Goal: Task Accomplishment & Management: Manage account settings

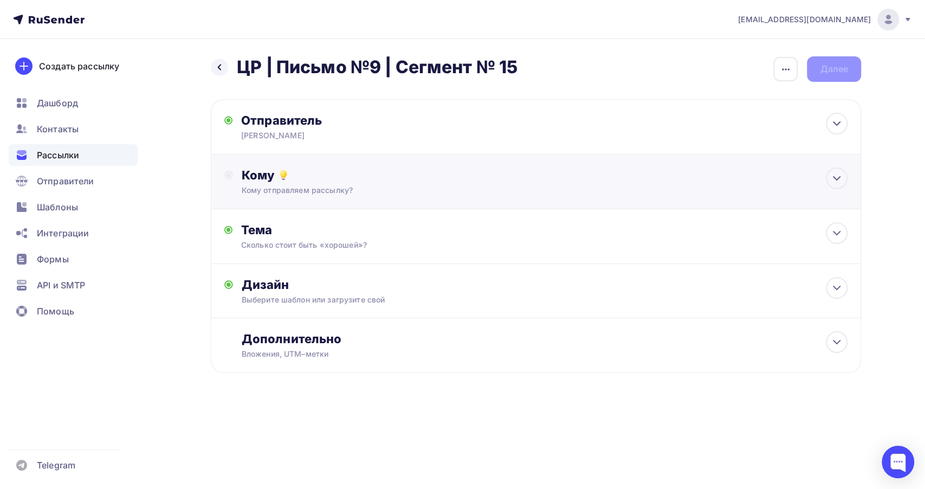
click at [348, 175] on div "Кому" at bounding box center [545, 174] width 606 height 15
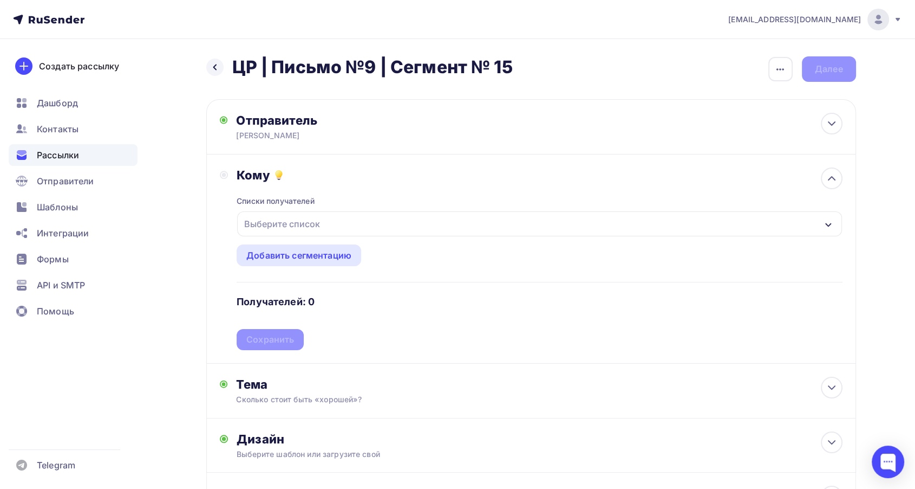
click at [320, 222] on div "Выберите список" at bounding box center [282, 223] width 84 height 19
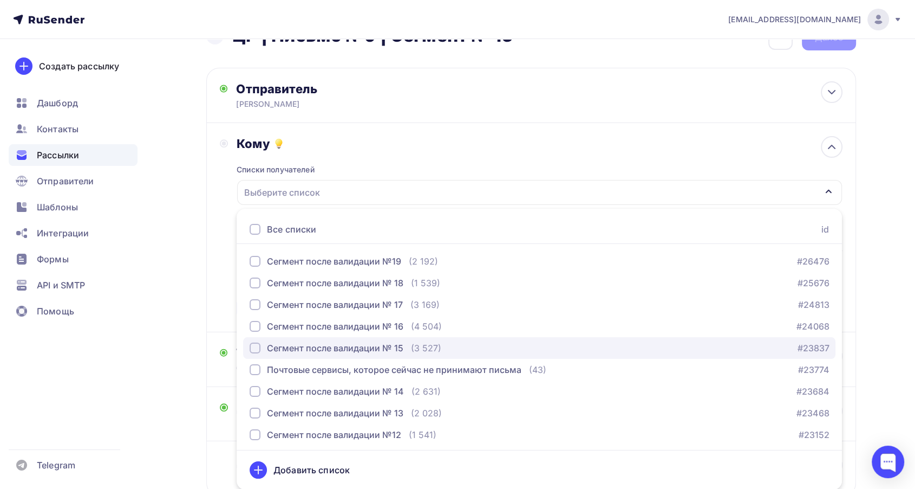
click at [374, 343] on div "Сегмент после валидации № 15" at bounding box center [335, 347] width 136 height 13
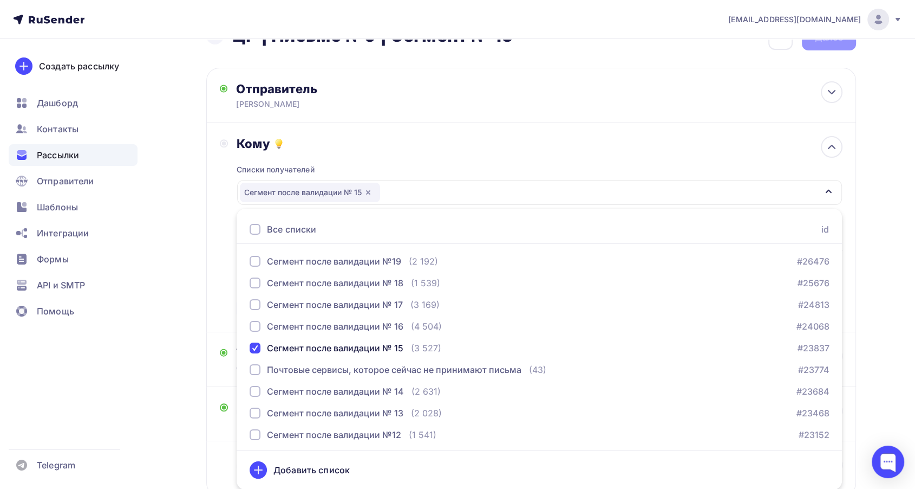
click at [373, 139] on div "Кому" at bounding box center [540, 143] width 606 height 15
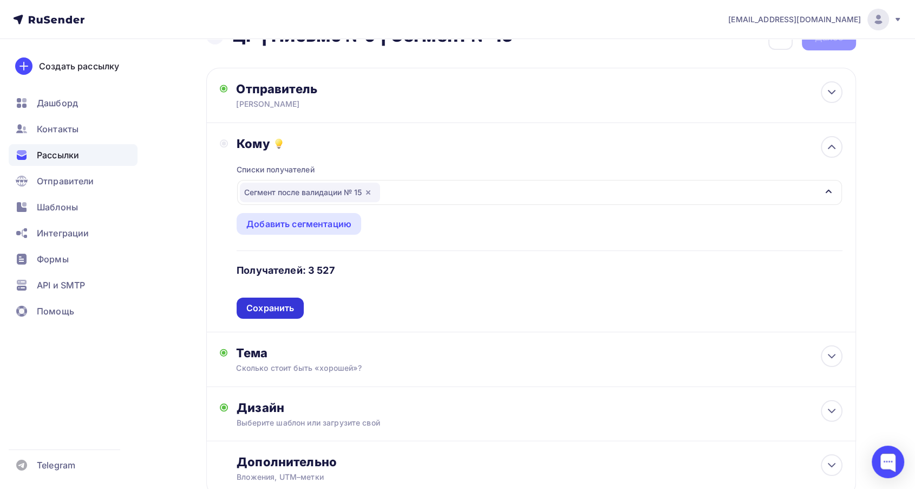
click at [285, 308] on div "Сохранить" at bounding box center [270, 308] width 48 height 12
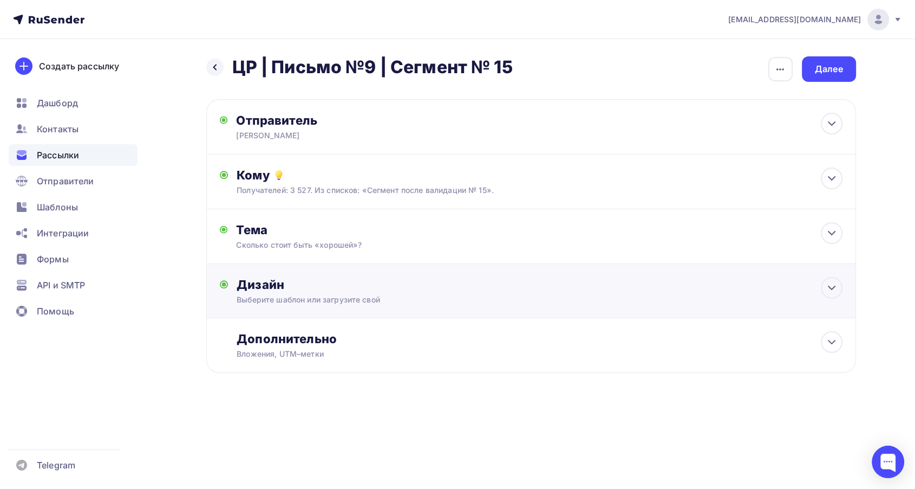
scroll to position [0, 0]
click at [836, 73] on div "Далее" at bounding box center [834, 69] width 28 height 12
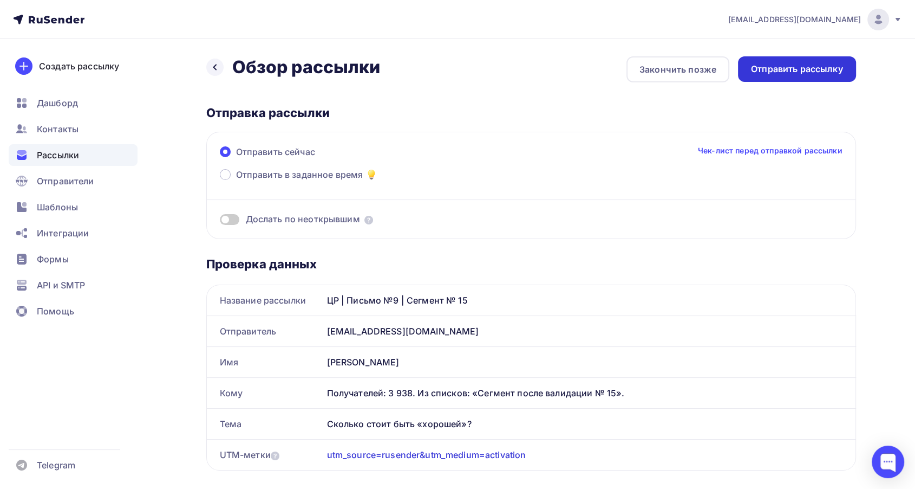
click at [806, 75] on div "Отправить рассылку" at bounding box center [797, 68] width 118 height 25
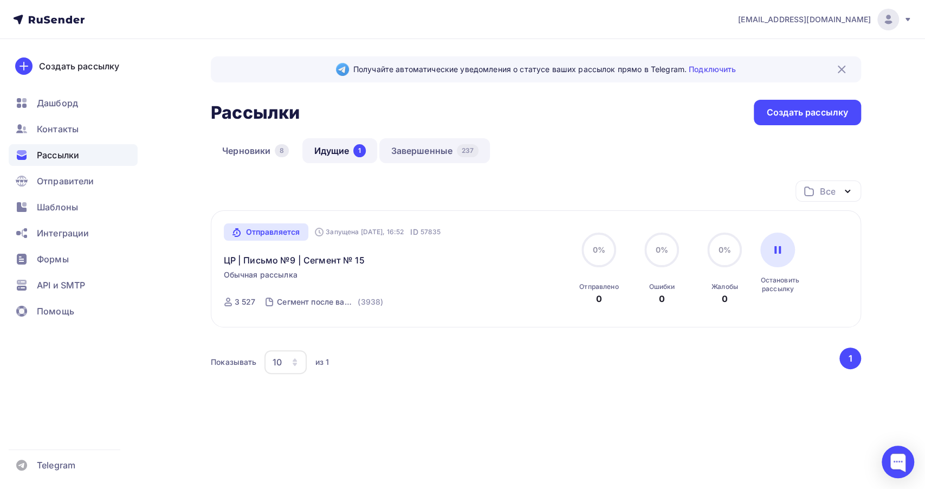
click at [414, 147] on link "Завершенные 237" at bounding box center [434, 150] width 110 height 25
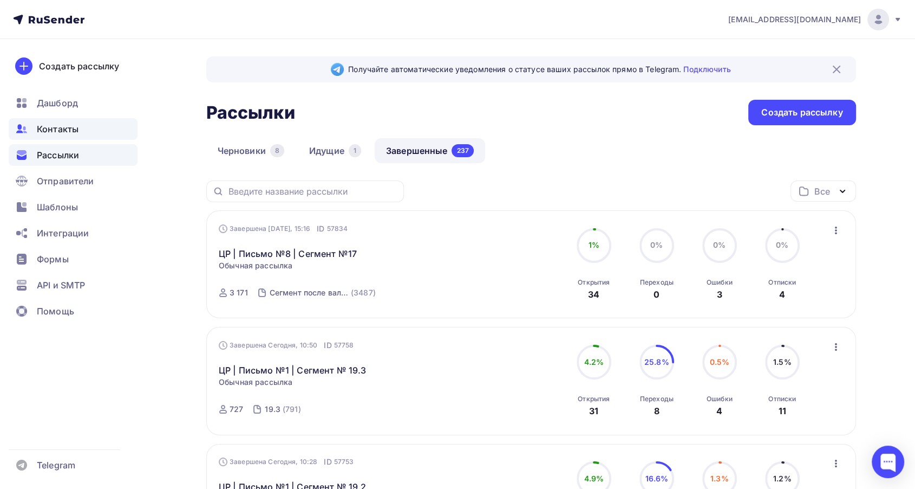
click at [70, 130] on span "Контакты" at bounding box center [58, 128] width 42 height 13
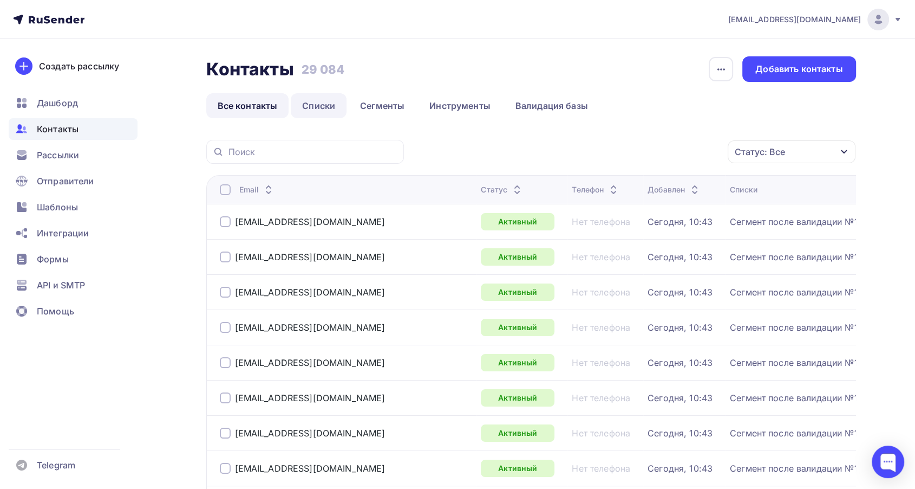
click at [322, 100] on link "Списки" at bounding box center [319, 105] width 56 height 25
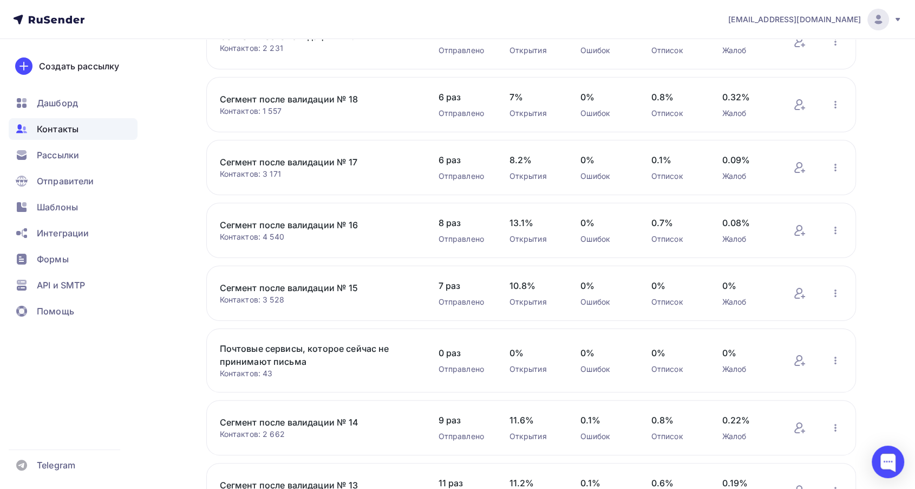
scroll to position [180, 0]
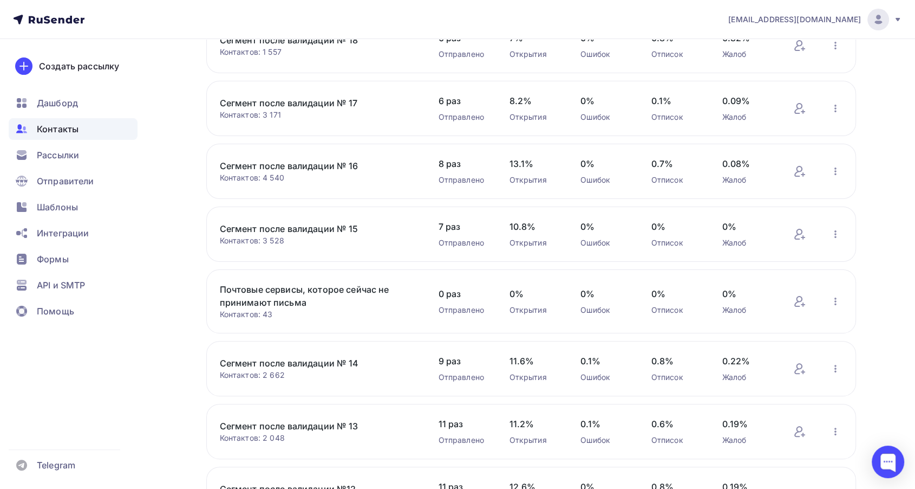
click at [327, 422] on link "Сегмент после валидации № 13" at bounding box center [312, 425] width 184 height 13
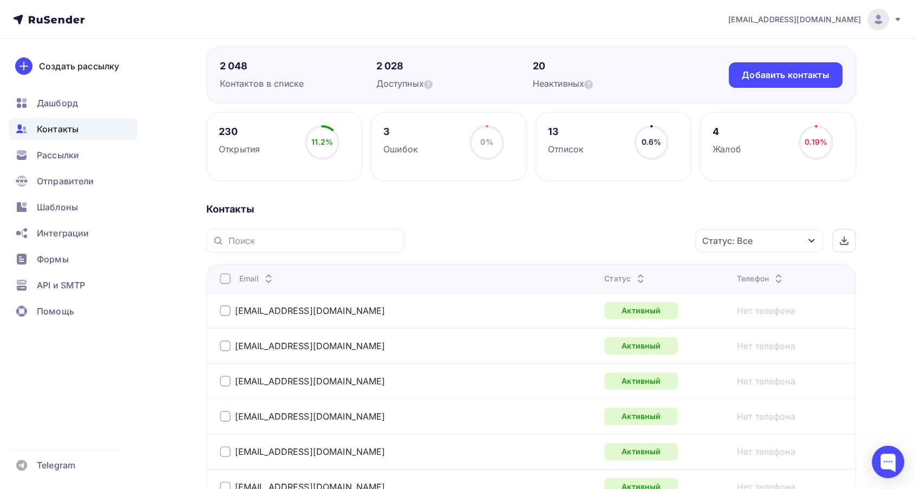
scroll to position [120, 0]
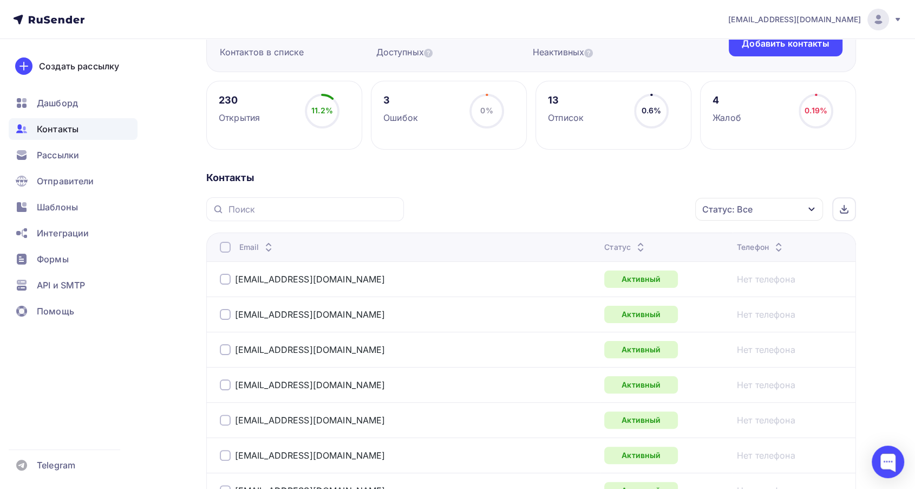
click at [739, 204] on div "Статус: Все" at bounding box center [728, 209] width 50 height 13
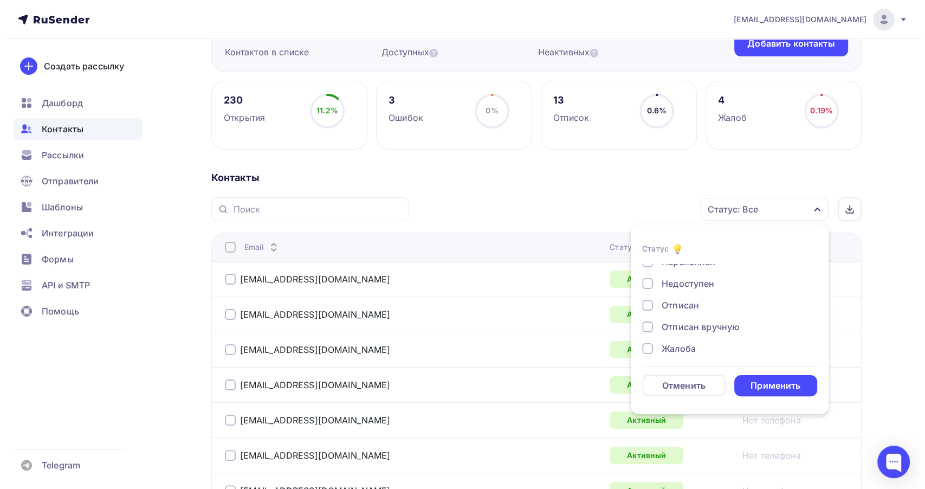
scroll to position [78, 0]
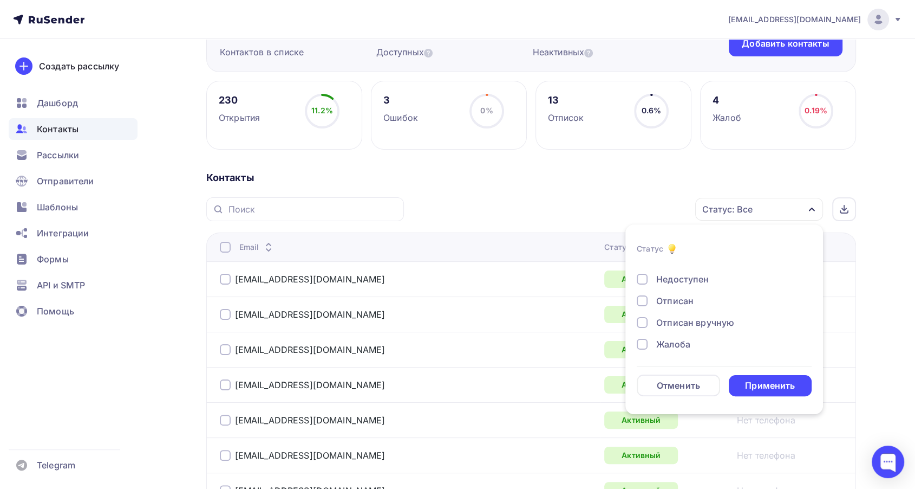
click at [665, 337] on div "Жалоба" at bounding box center [673, 343] width 34 height 13
click at [739, 381] on div "Применить" at bounding box center [770, 385] width 83 height 21
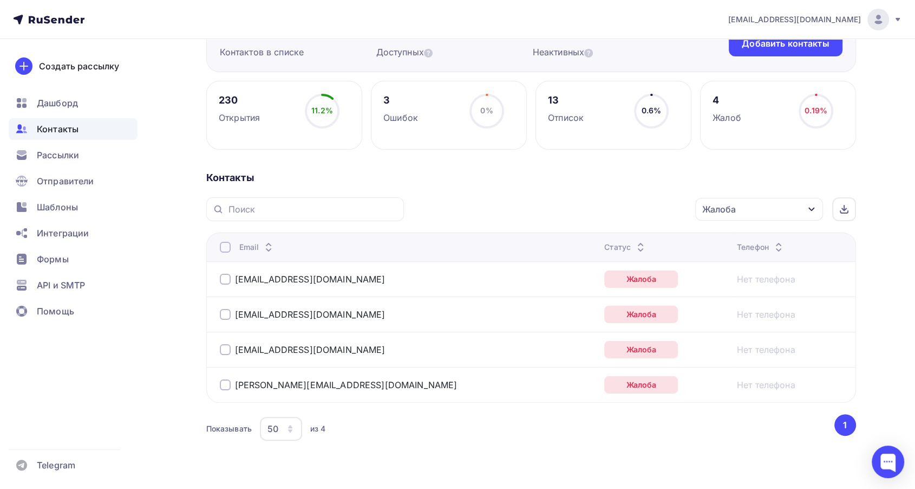
click at [224, 247] on div at bounding box center [225, 247] width 11 height 11
click at [594, 210] on div "Действие" at bounding box center [614, 209] width 143 height 21
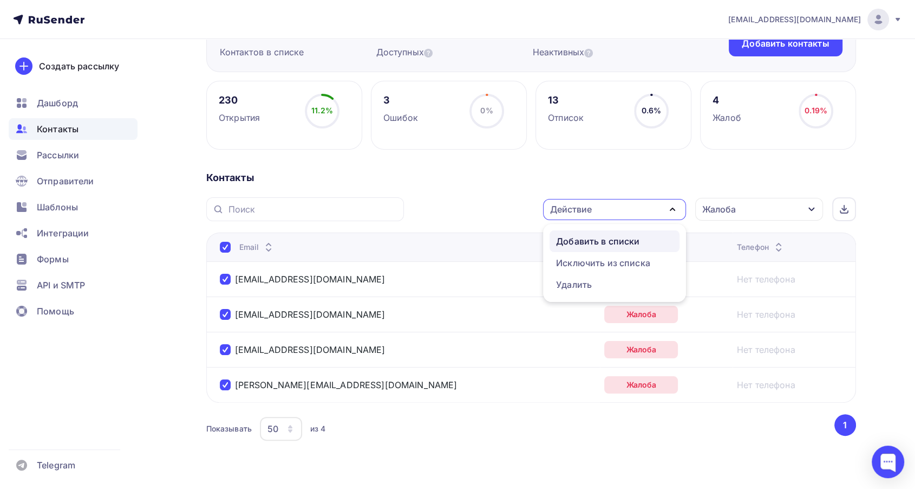
click at [583, 238] on div "Добавить в списки" at bounding box center [597, 241] width 83 height 13
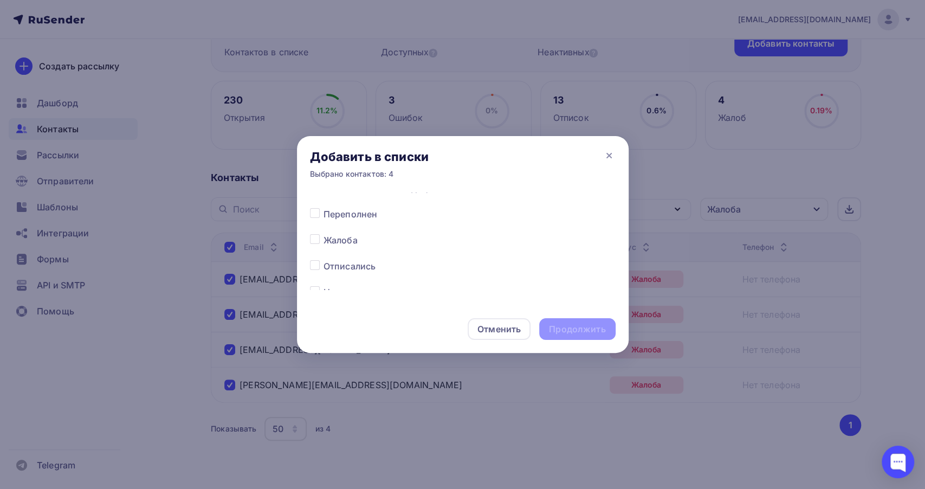
scroll to position [542, 0]
click at [323, 223] on label at bounding box center [323, 223] width 0 height 0
click at [312, 229] on input "checkbox" at bounding box center [315, 228] width 10 height 10
checkbox input "true"
click at [584, 334] on div "Продолжить" at bounding box center [577, 329] width 56 height 12
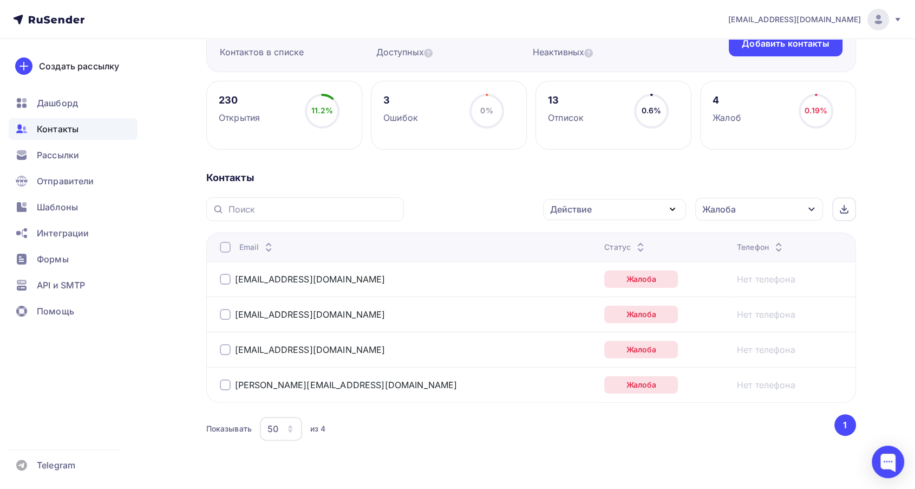
click at [225, 245] on div at bounding box center [225, 247] width 11 height 11
click at [229, 247] on div at bounding box center [225, 247] width 11 height 11
click at [582, 200] on div "Действие" at bounding box center [614, 209] width 143 height 21
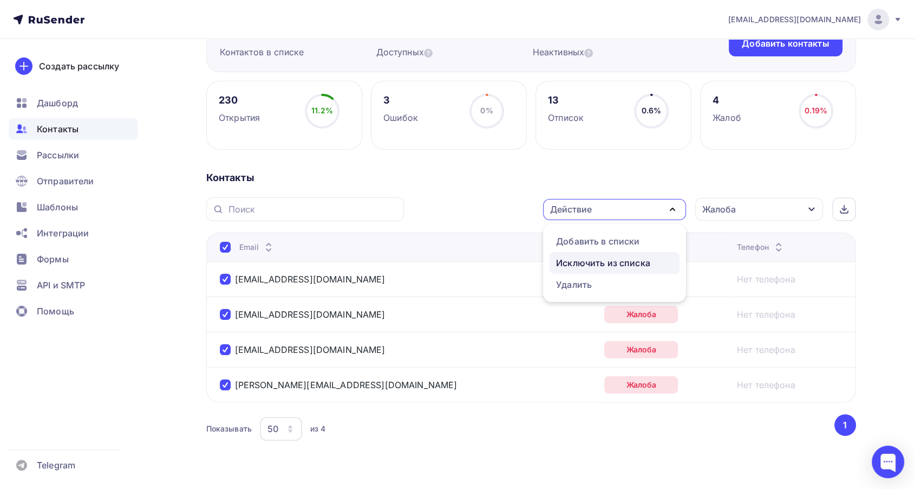
click at [588, 263] on div "Исключить из списка" at bounding box center [603, 262] width 94 height 13
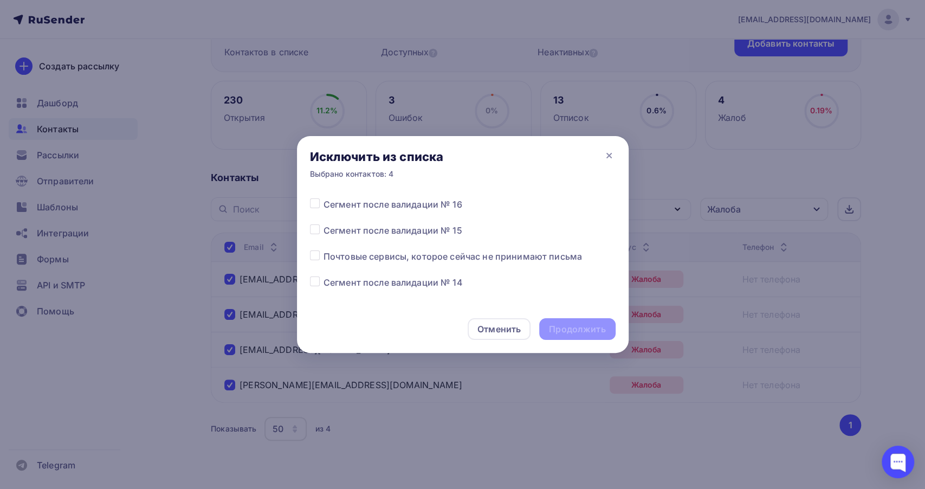
scroll to position [120, 0]
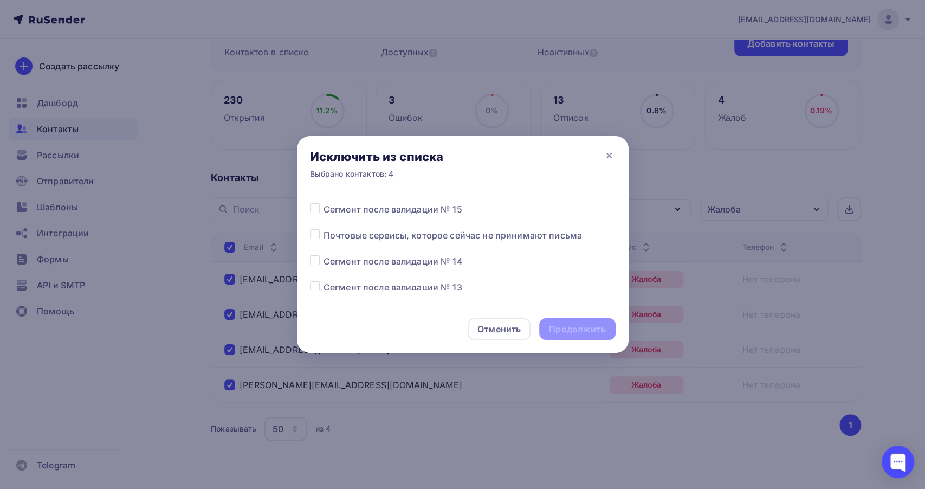
click at [320, 287] on div at bounding box center [317, 287] width 14 height 13
click at [323, 281] on label at bounding box center [323, 281] width 0 height 0
click at [314, 285] on input "checkbox" at bounding box center [315, 286] width 10 height 10
checkbox input "true"
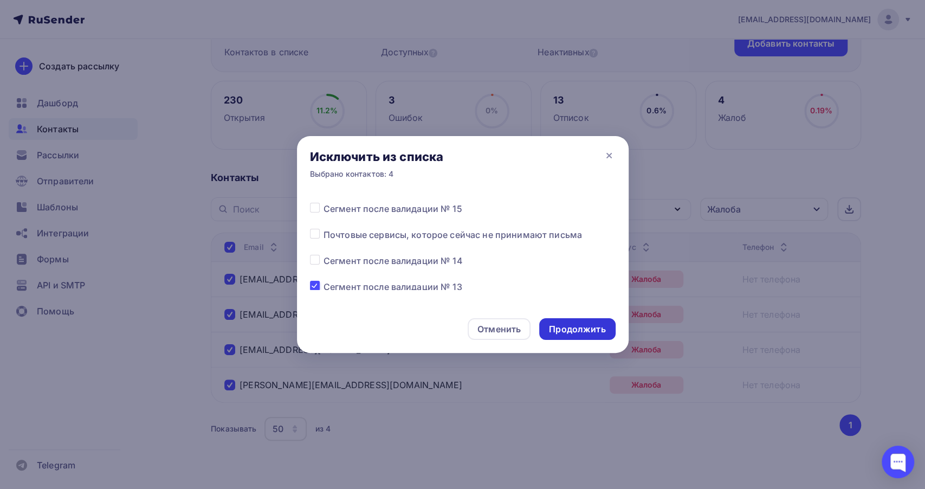
click at [566, 334] on div "Продолжить" at bounding box center [577, 329] width 56 height 12
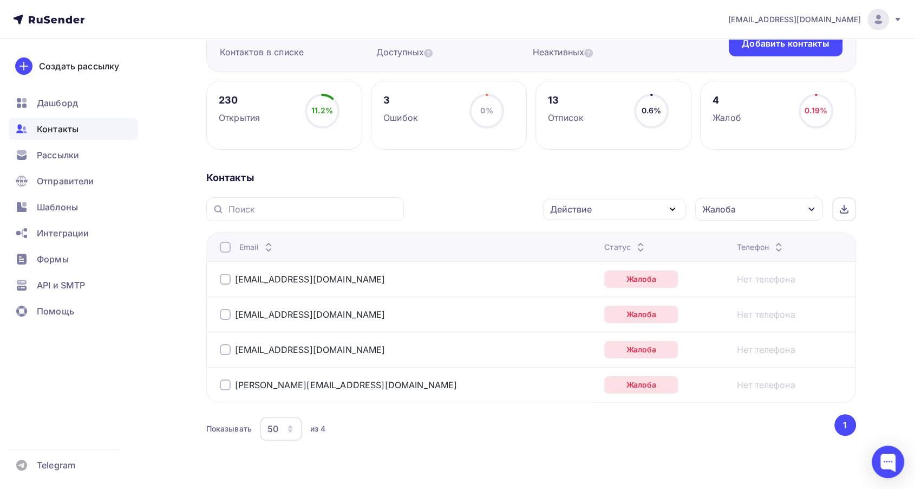
click at [719, 216] on div "Жалоба" at bounding box center [759, 209] width 128 height 23
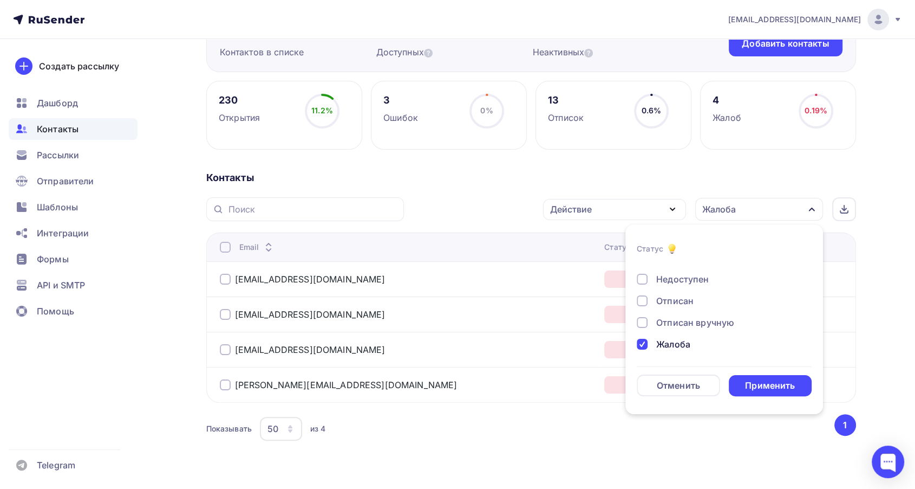
click at [654, 342] on div "Жалоба" at bounding box center [718, 343] width 162 height 13
click at [654, 301] on div "Отписан" at bounding box center [718, 300] width 162 height 13
click at [750, 386] on div "Применить" at bounding box center [770, 385] width 50 height 12
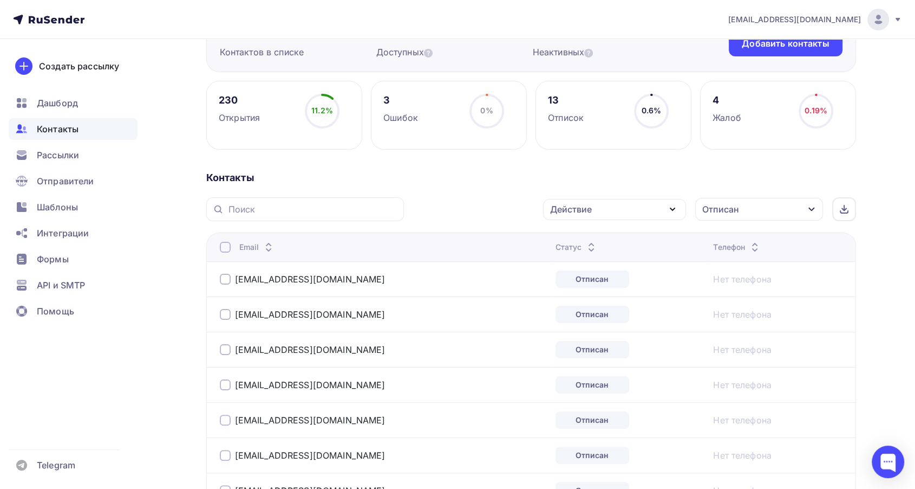
click at [224, 245] on div at bounding box center [225, 247] width 11 height 11
click at [588, 209] on div "Действие" at bounding box center [571, 209] width 42 height 13
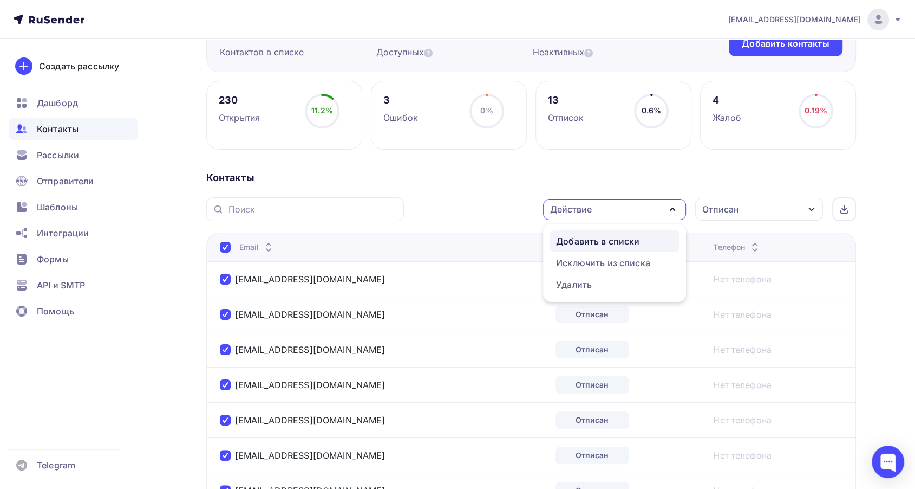
click at [583, 238] on div "Добавить в списки" at bounding box center [597, 241] width 83 height 13
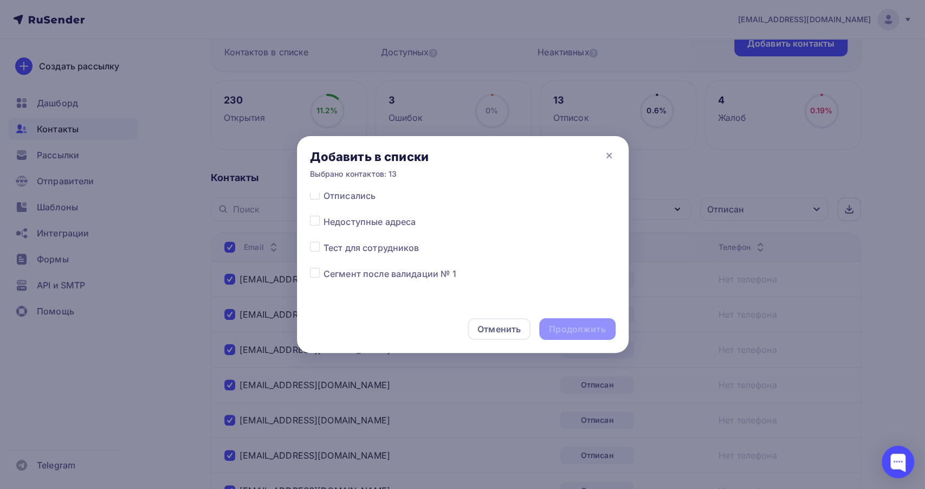
scroll to position [542, 0]
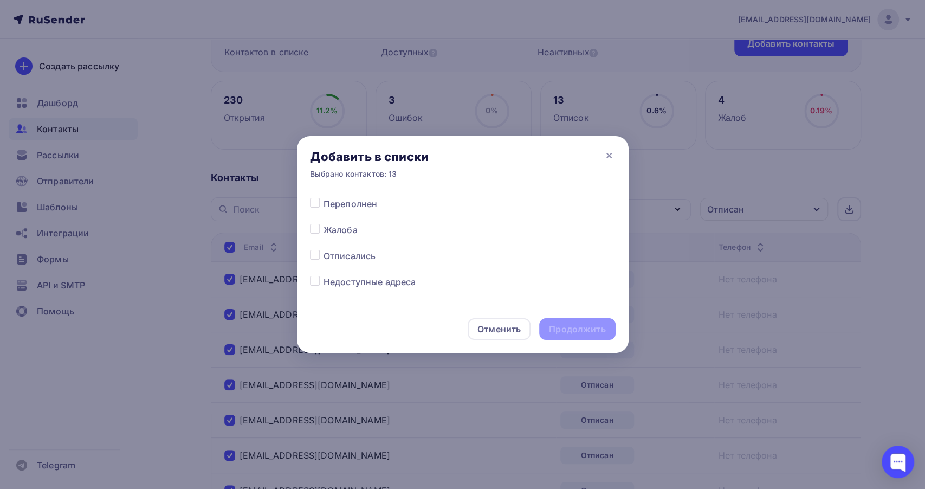
click at [310, 256] on div "Все списки Сегмент после валидации №19 Сегмент после валидации № 18 Сегмент пос…" at bounding box center [462, 248] width 331 height 113
click at [323, 249] on label at bounding box center [323, 249] width 0 height 0
click at [316, 256] on input "checkbox" at bounding box center [315, 254] width 10 height 10
checkbox input "true"
click at [565, 321] on div "Продолжить" at bounding box center [577, 329] width 76 height 22
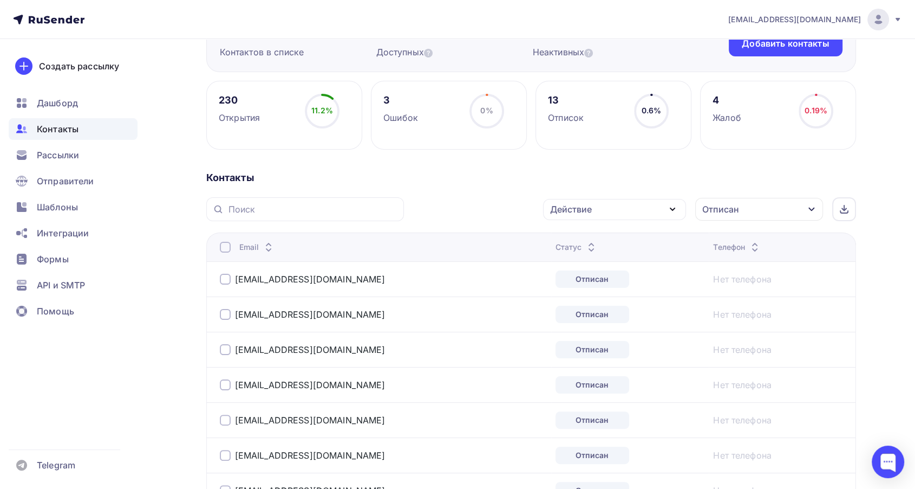
click at [230, 246] on div at bounding box center [225, 247] width 11 height 11
click at [615, 212] on div "Действие" at bounding box center [614, 209] width 143 height 21
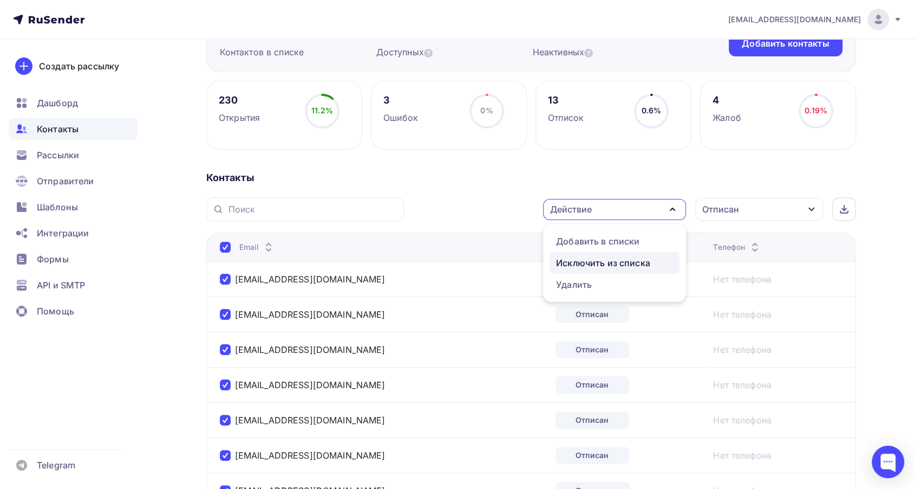
click at [591, 256] on div "Исключить из списка" at bounding box center [603, 262] width 94 height 13
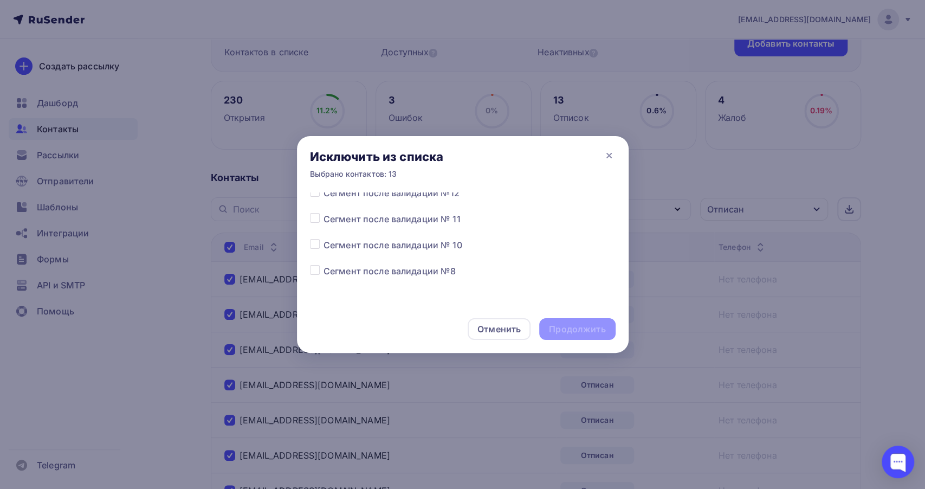
scroll to position [180, 0]
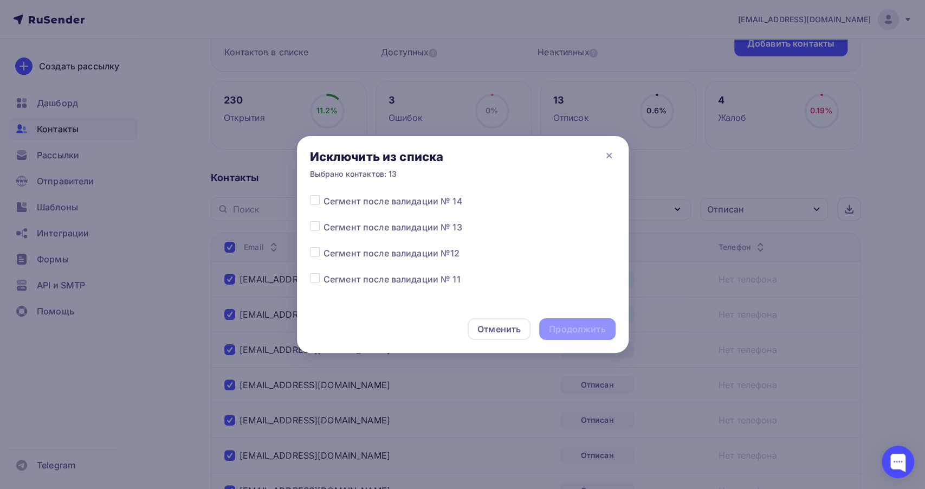
click at [323, 220] on label at bounding box center [323, 220] width 0 height 0
click at [315, 225] on input "checkbox" at bounding box center [315, 225] width 10 height 10
checkbox input "true"
click at [578, 342] on div "Отменить Продолжить" at bounding box center [462, 329] width 331 height 48
click at [577, 334] on div "Продолжить" at bounding box center [577, 329] width 56 height 12
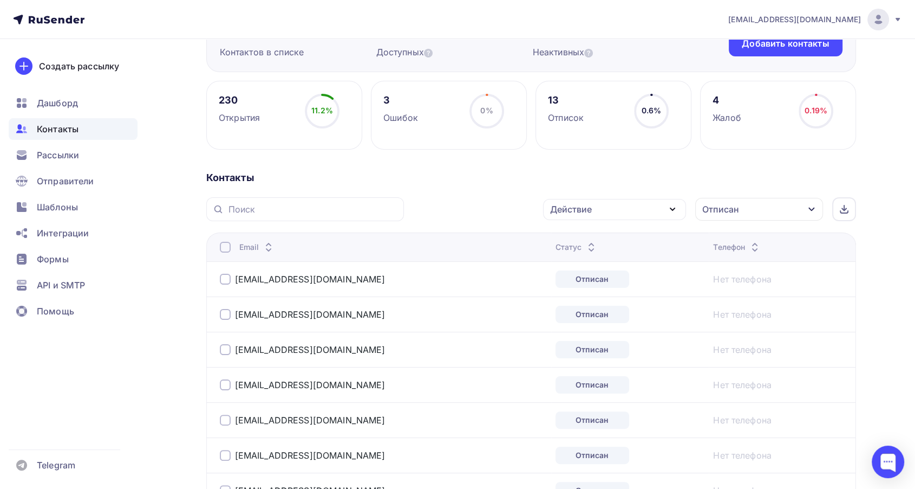
click at [742, 202] on div "Отписан" at bounding box center [759, 209] width 128 height 23
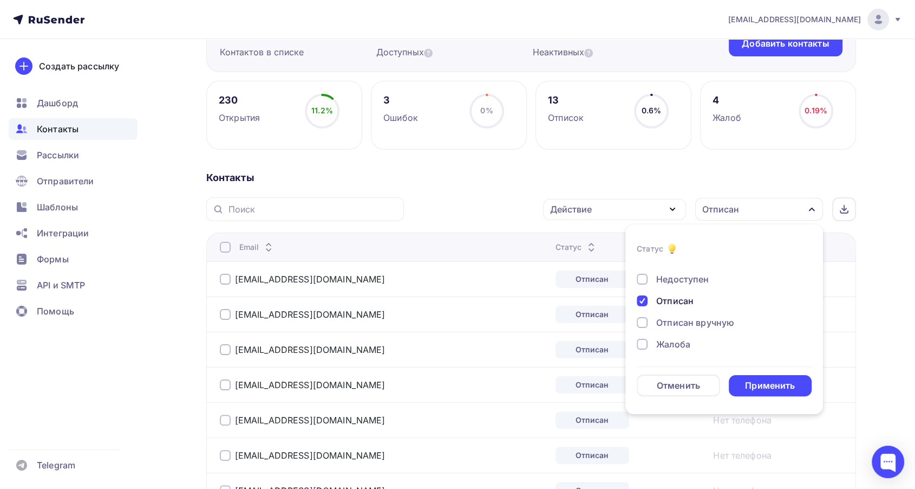
click at [662, 307] on div "Новый Активный Не существует Переполнен Недоступен Отписан Отписан вручную [GEO…" at bounding box center [724, 268] width 175 height 165
click at [669, 304] on div "Отписан" at bounding box center [674, 300] width 37 height 13
click at [753, 384] on div "Применить" at bounding box center [770, 385] width 50 height 12
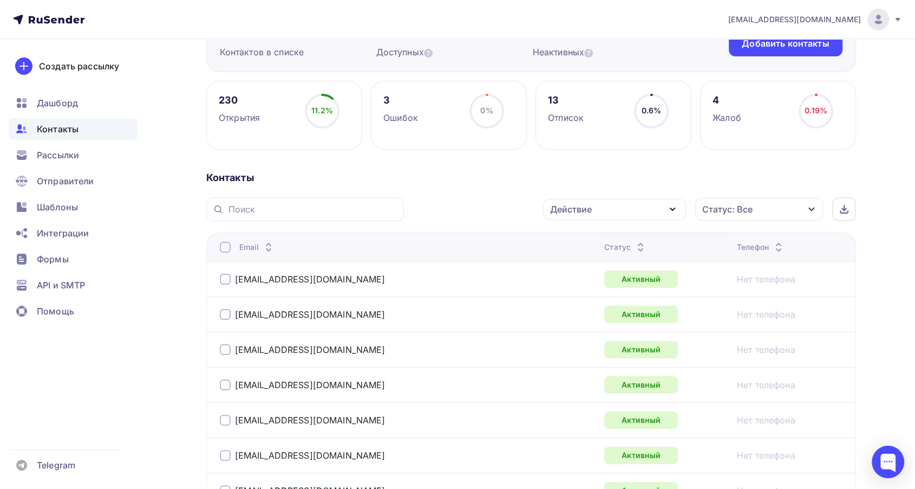
click at [634, 238] on icon at bounding box center [640, 244] width 13 height 13
click at [634, 243] on icon at bounding box center [640, 249] width 13 height 13
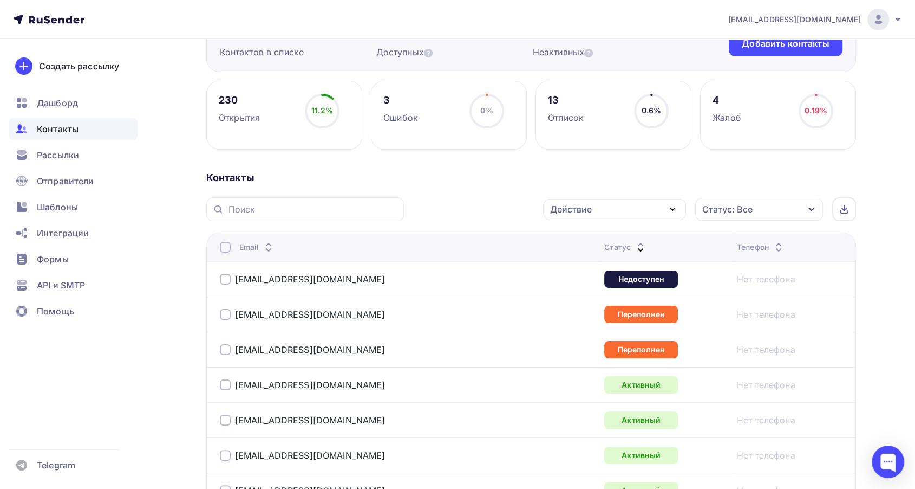
click at [228, 274] on div at bounding box center [225, 279] width 11 height 11
click at [578, 203] on div "Действие" at bounding box center [571, 209] width 42 height 13
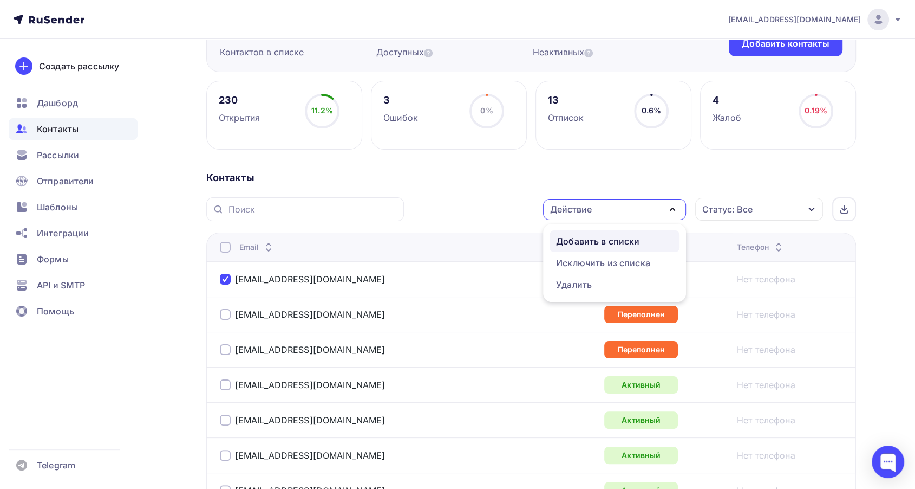
click at [578, 230] on link "Добавить в списки" at bounding box center [615, 241] width 130 height 22
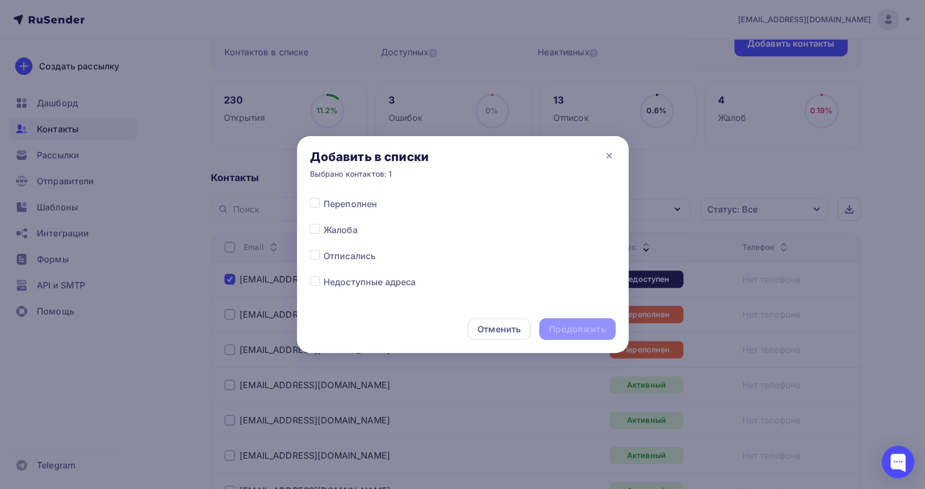
scroll to position [602, 0]
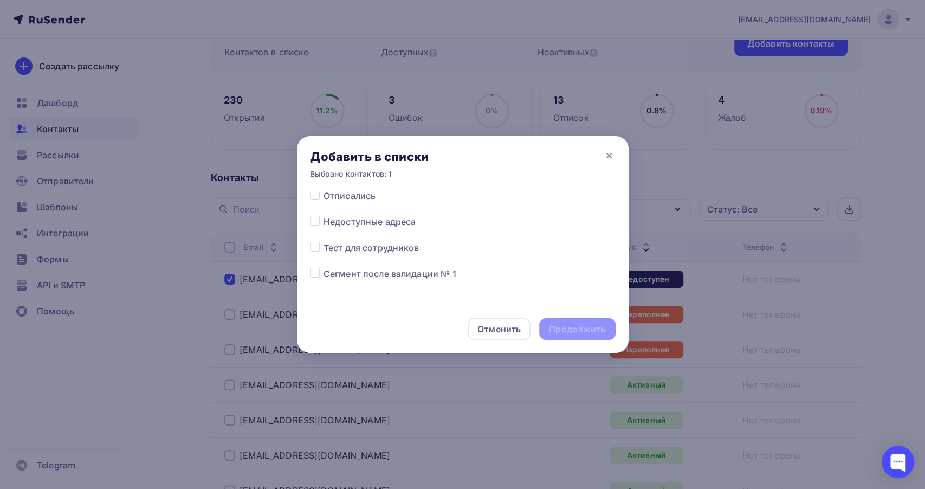
click at [323, 215] on label at bounding box center [323, 215] width 0 height 0
click at [314, 221] on input "checkbox" at bounding box center [315, 220] width 10 height 10
checkbox input "true"
click at [566, 333] on div "Продолжить" at bounding box center [577, 329] width 56 height 12
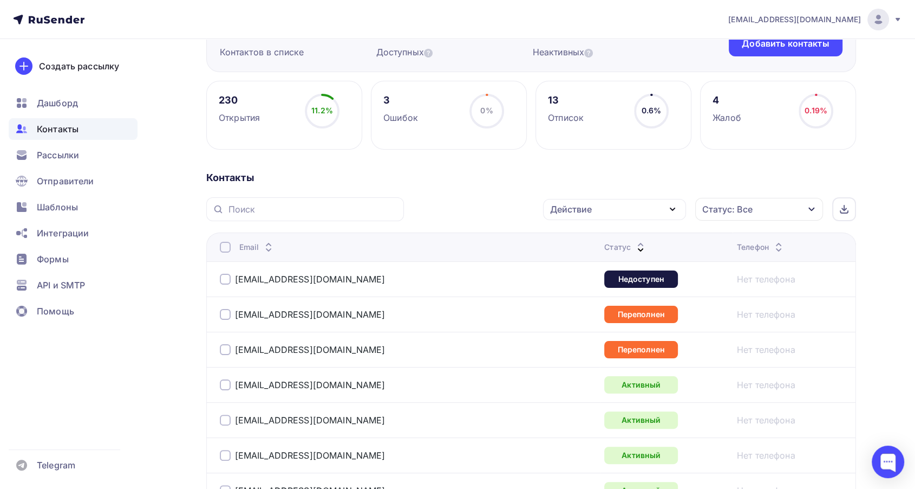
click at [220, 316] on div at bounding box center [225, 314] width 11 height 11
click at [222, 346] on div at bounding box center [225, 349] width 11 height 11
click at [568, 212] on div "Действие" at bounding box center [571, 209] width 42 height 13
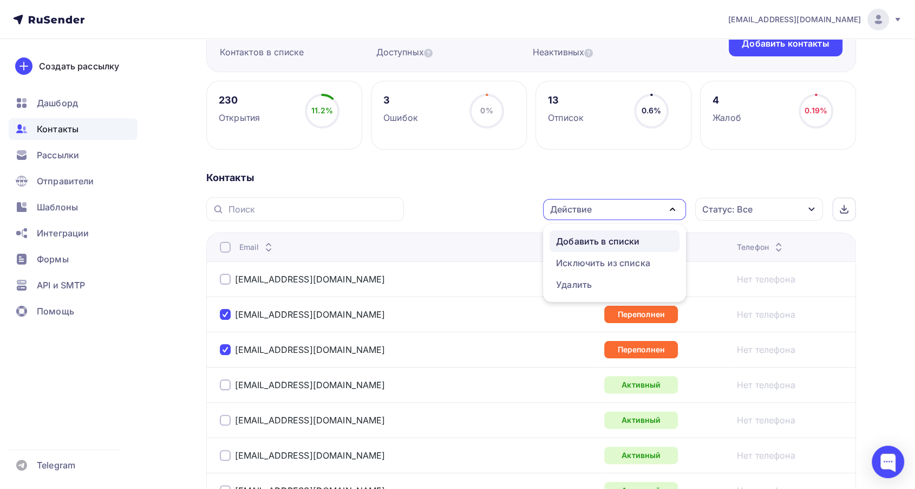
click at [573, 239] on div "Добавить в списки" at bounding box center [597, 241] width 83 height 13
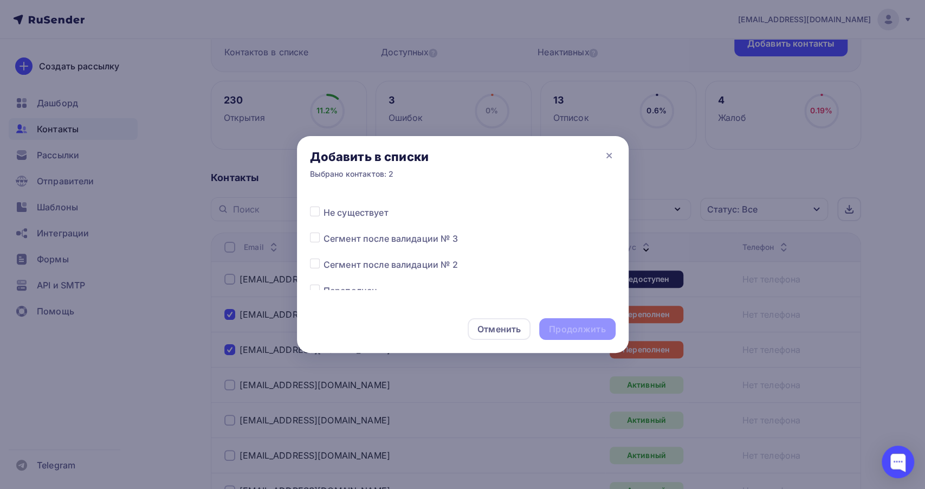
scroll to position [481, 0]
click at [320, 263] on div at bounding box center [317, 264] width 14 height 13
drag, startPoint x: 316, startPoint y: 264, endPoint x: 324, endPoint y: 269, distance: 9.2
click at [323, 258] on label at bounding box center [323, 258] width 0 height 0
click at [315, 264] on input "checkbox" at bounding box center [315, 263] width 10 height 10
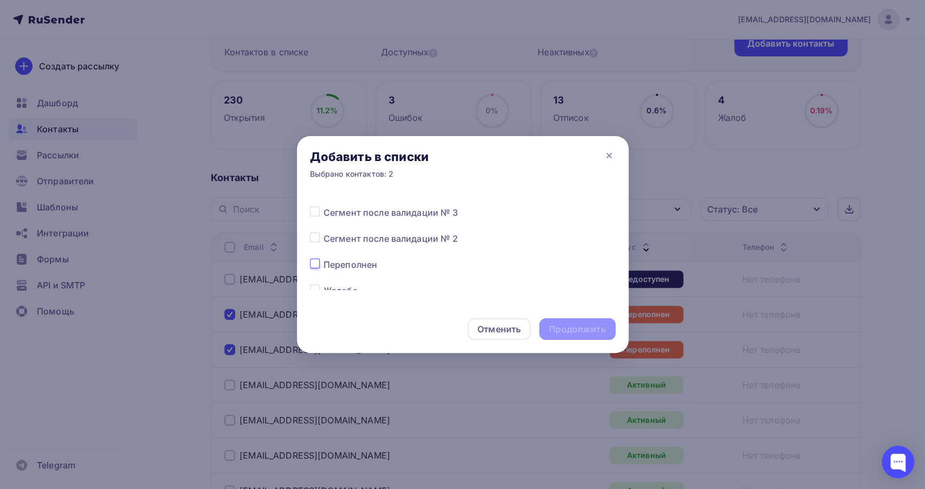
checkbox input "true"
click at [589, 333] on div "Продолжить" at bounding box center [577, 329] width 56 height 12
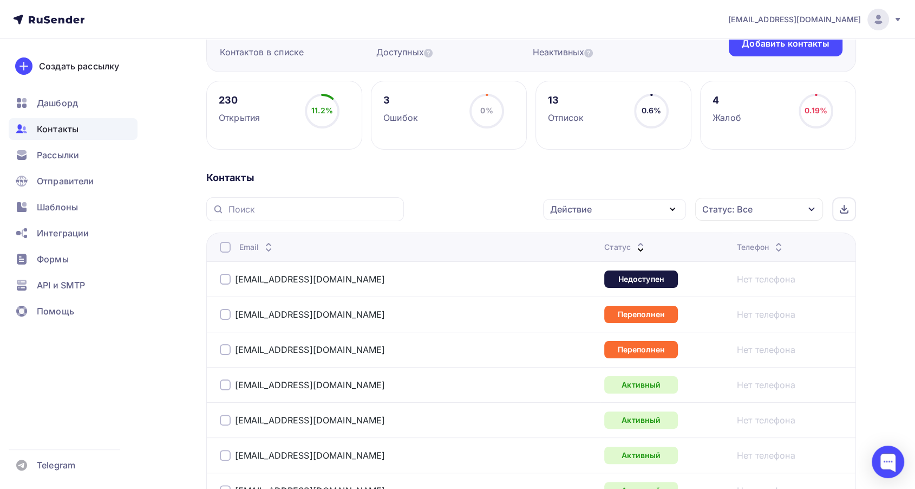
click at [226, 280] on div at bounding box center [225, 279] width 11 height 11
click at [228, 308] on div "[EMAIL_ADDRESS][DOMAIN_NAME]" at bounding box center [355, 313] width 271 height 17
click at [225, 313] on div at bounding box center [225, 314] width 11 height 11
click at [229, 347] on div at bounding box center [225, 349] width 11 height 11
click at [587, 212] on div "Действие" at bounding box center [571, 209] width 42 height 13
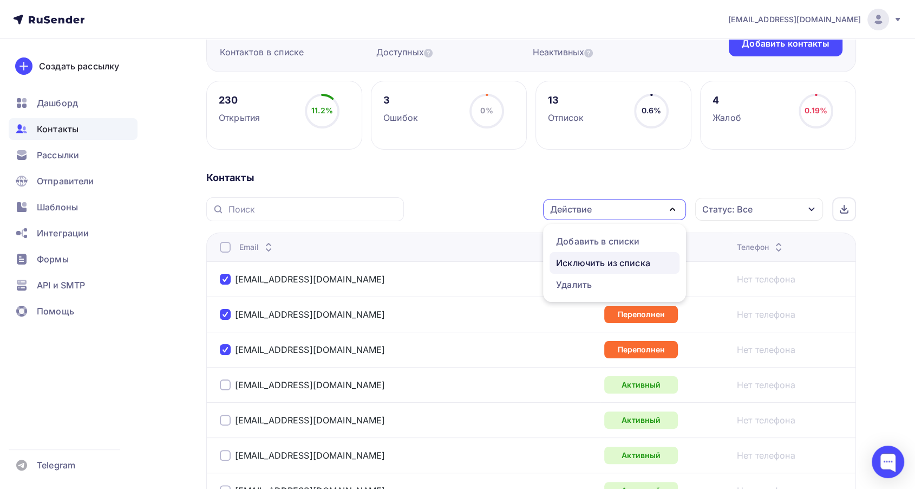
click at [610, 260] on div "Исключить из списка" at bounding box center [603, 262] width 94 height 13
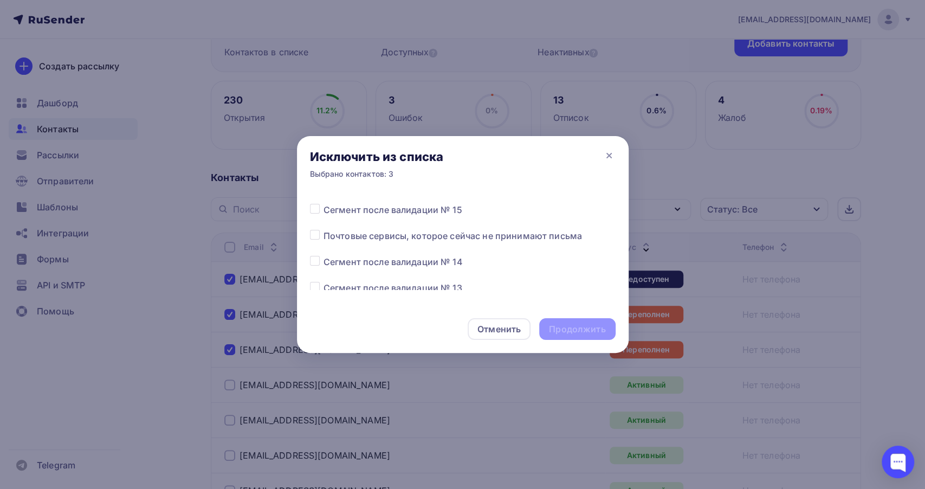
scroll to position [120, 0]
click at [323, 281] on label at bounding box center [323, 281] width 0 height 0
click at [318, 283] on input "checkbox" at bounding box center [315, 286] width 10 height 10
checkbox input "true"
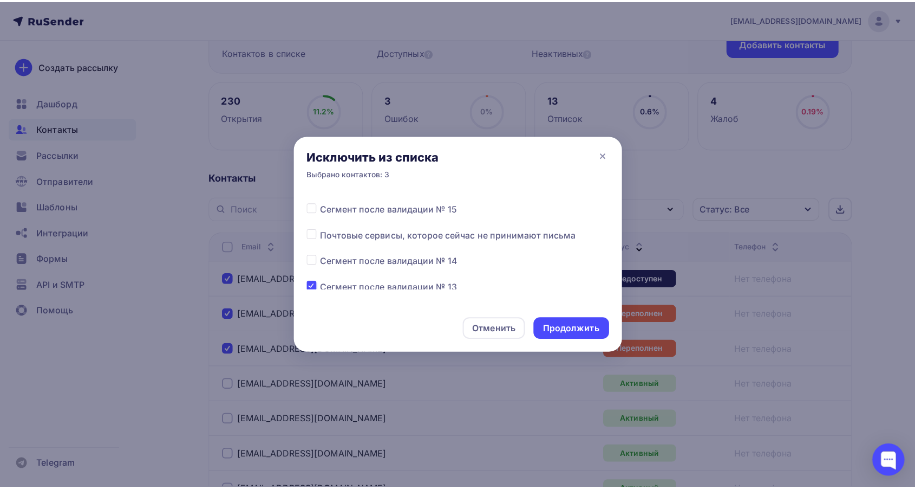
scroll to position [121, 0]
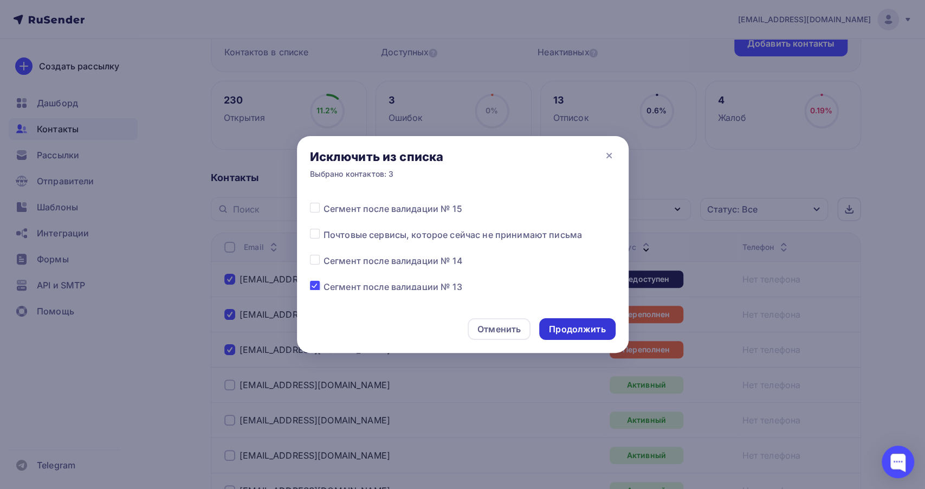
click at [553, 321] on div "Продолжить" at bounding box center [577, 329] width 76 height 22
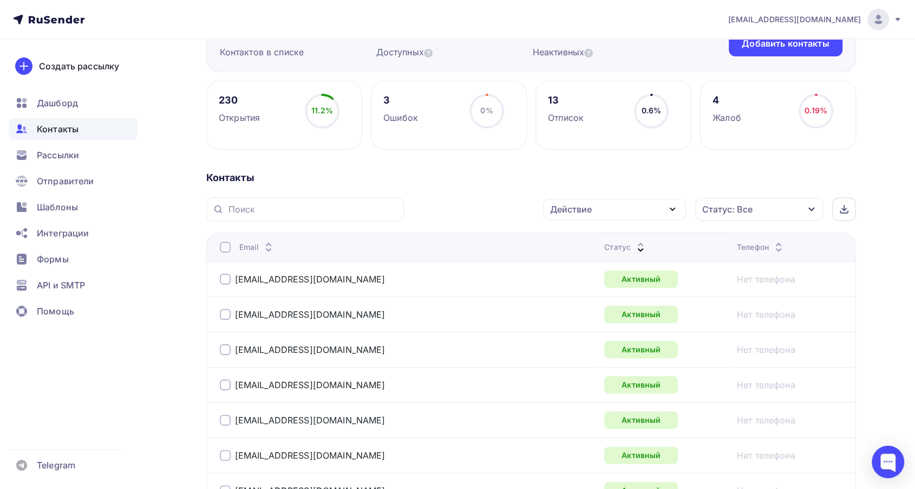
click at [634, 242] on icon at bounding box center [640, 244] width 13 height 13
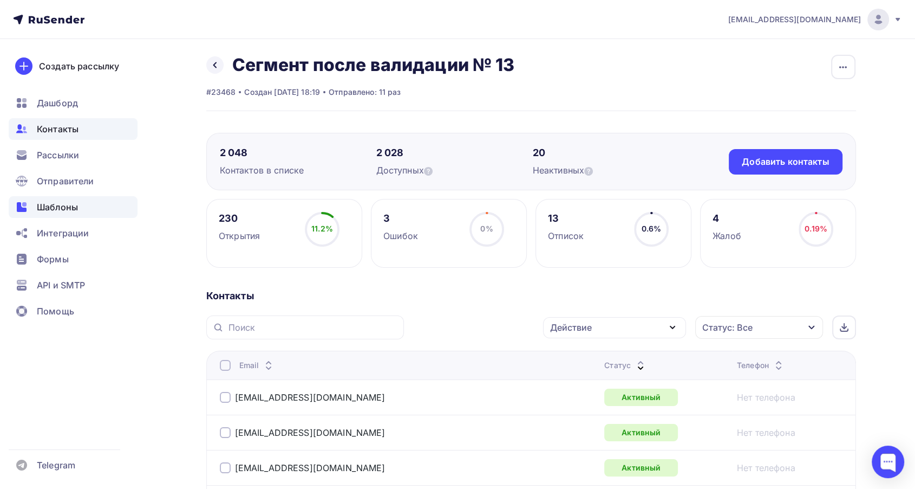
scroll to position [0, 0]
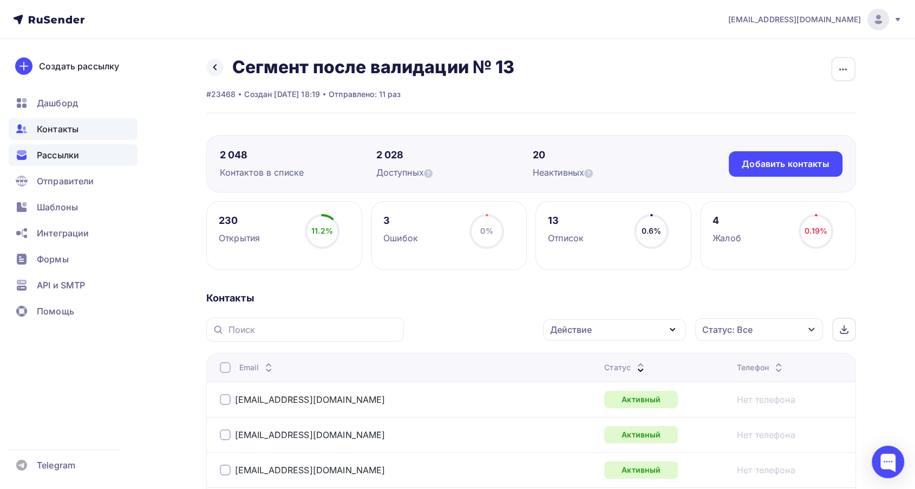
click at [55, 162] on div "Рассылки" at bounding box center [73, 155] width 129 height 22
